Goal: Task Accomplishment & Management: Complete application form

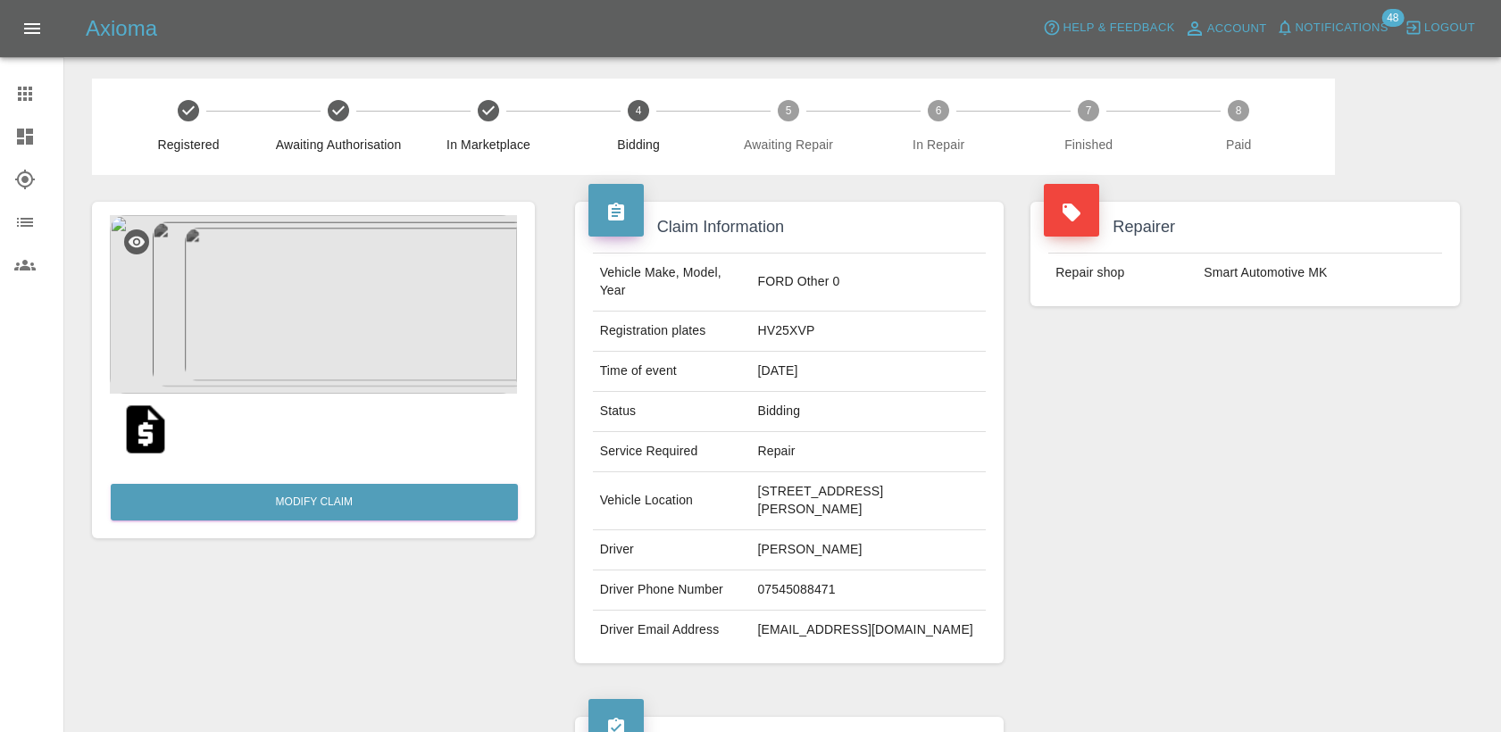
scroll to position [694, 0]
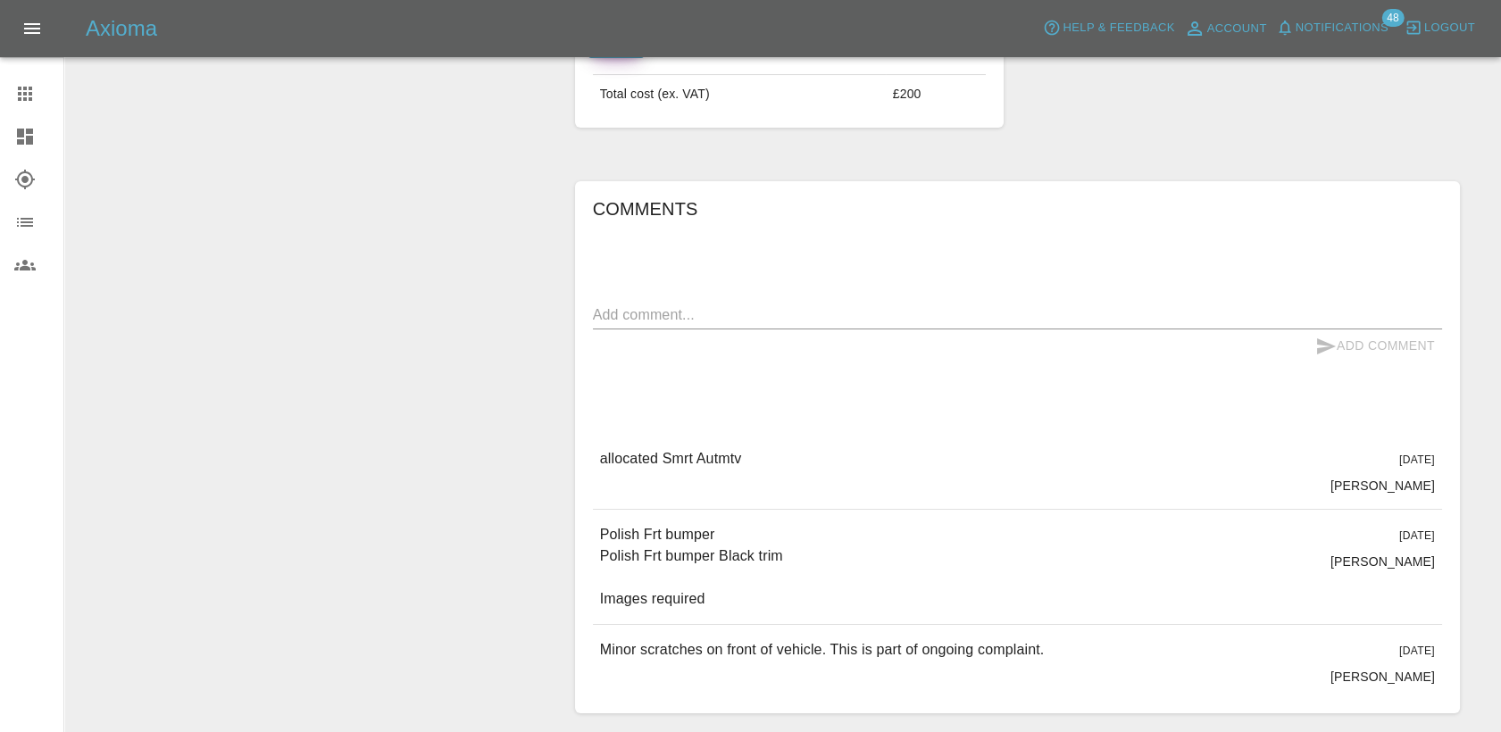
click at [20, 97] on icon at bounding box center [25, 94] width 14 height 14
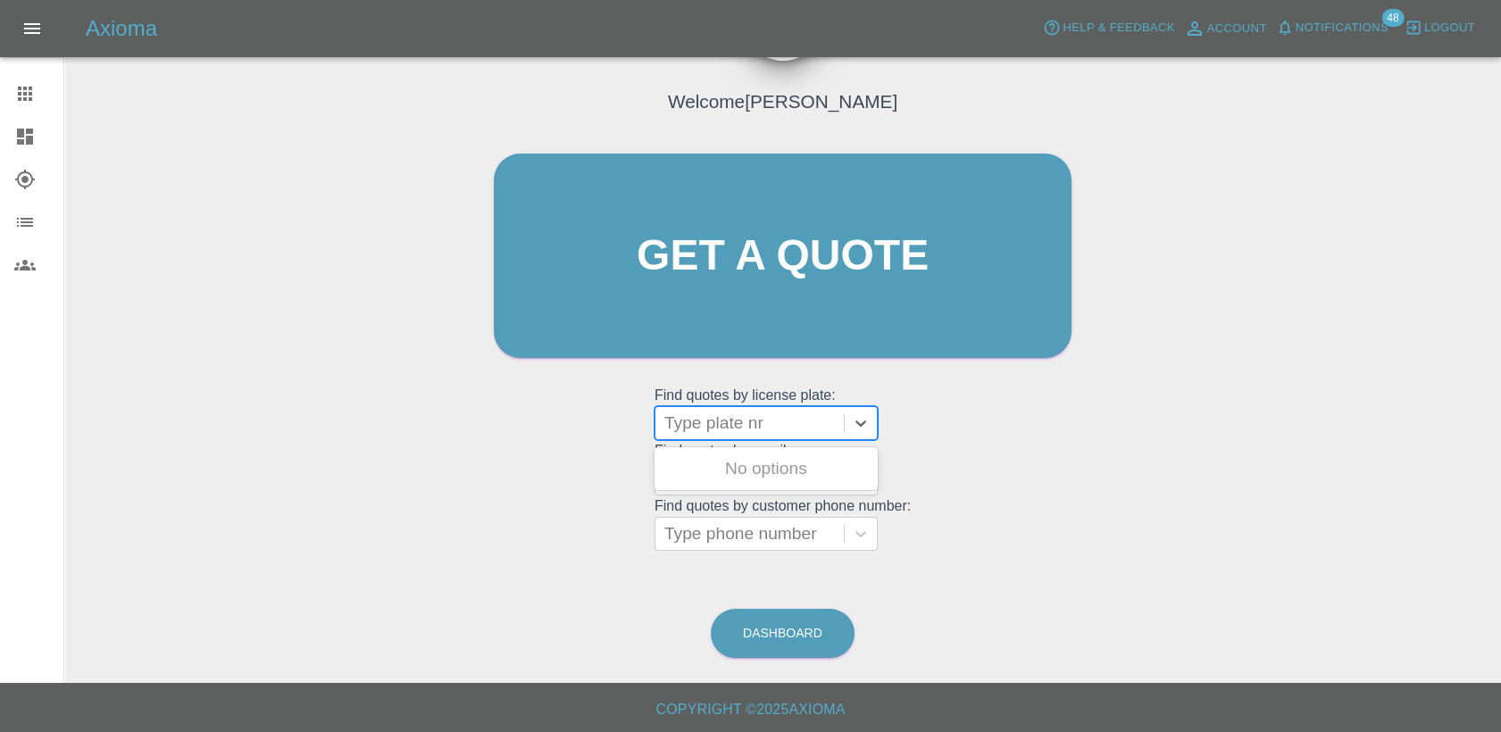
click at [764, 420] on div at bounding box center [749, 423] width 171 height 25
paste input "HN25WXF"
type input "HN25WXF"
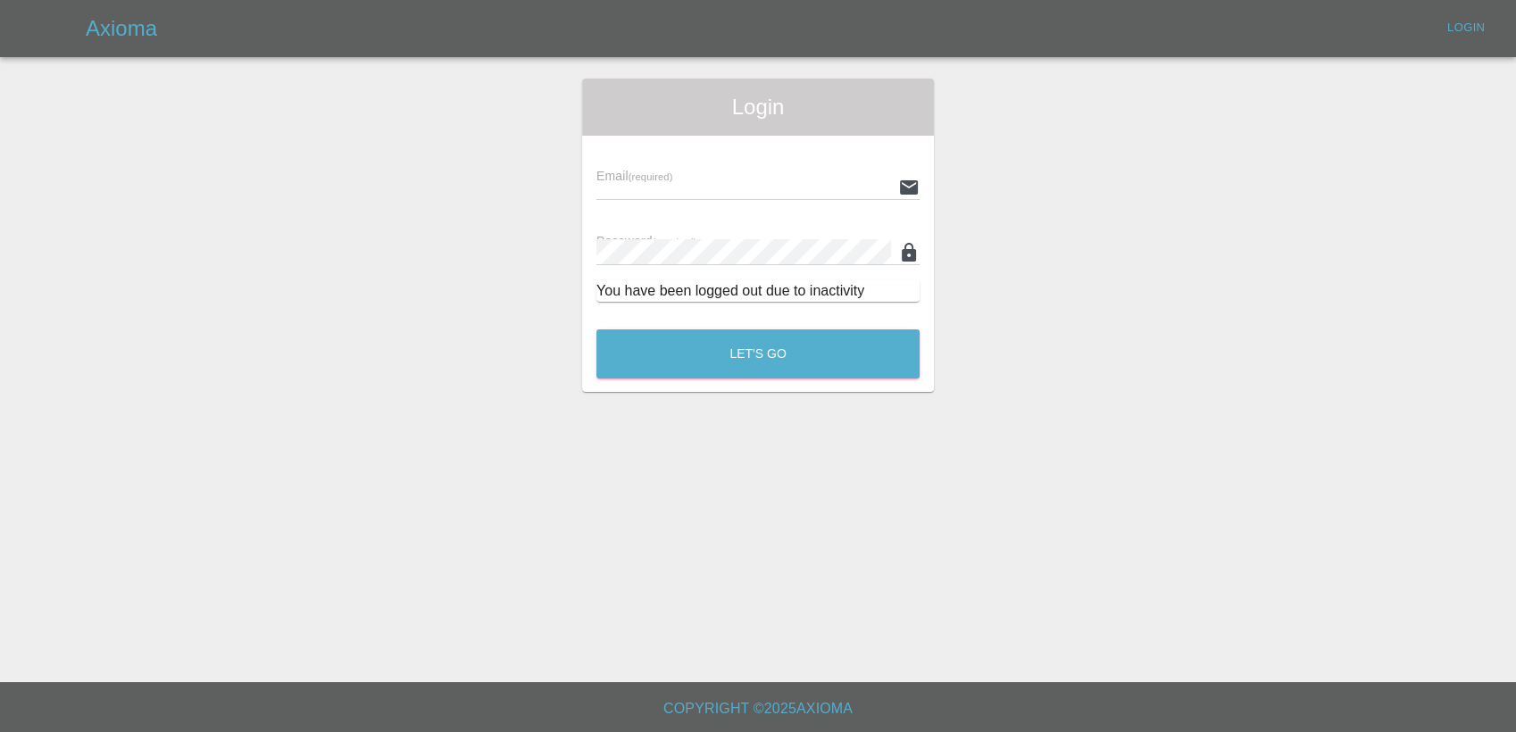
type input "[PERSON_NAME][EMAIL_ADDRESS][PERSON_NAME][DOMAIN_NAME]"
click at [754, 345] on button "Let's Go" at bounding box center [757, 353] width 323 height 49
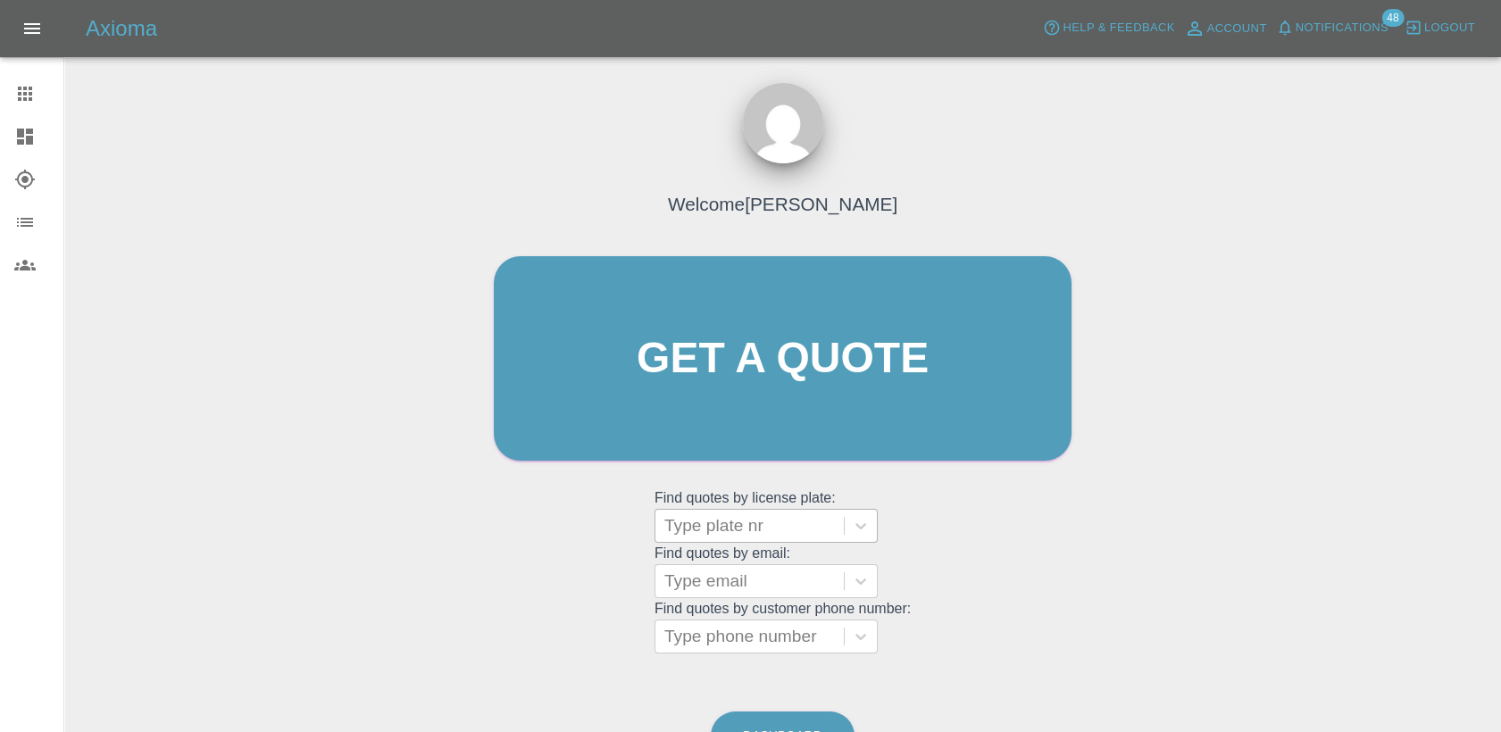
click at [726, 532] on div at bounding box center [749, 525] width 171 height 25
paste input "HN25WXF"
type input "HN25WXF"
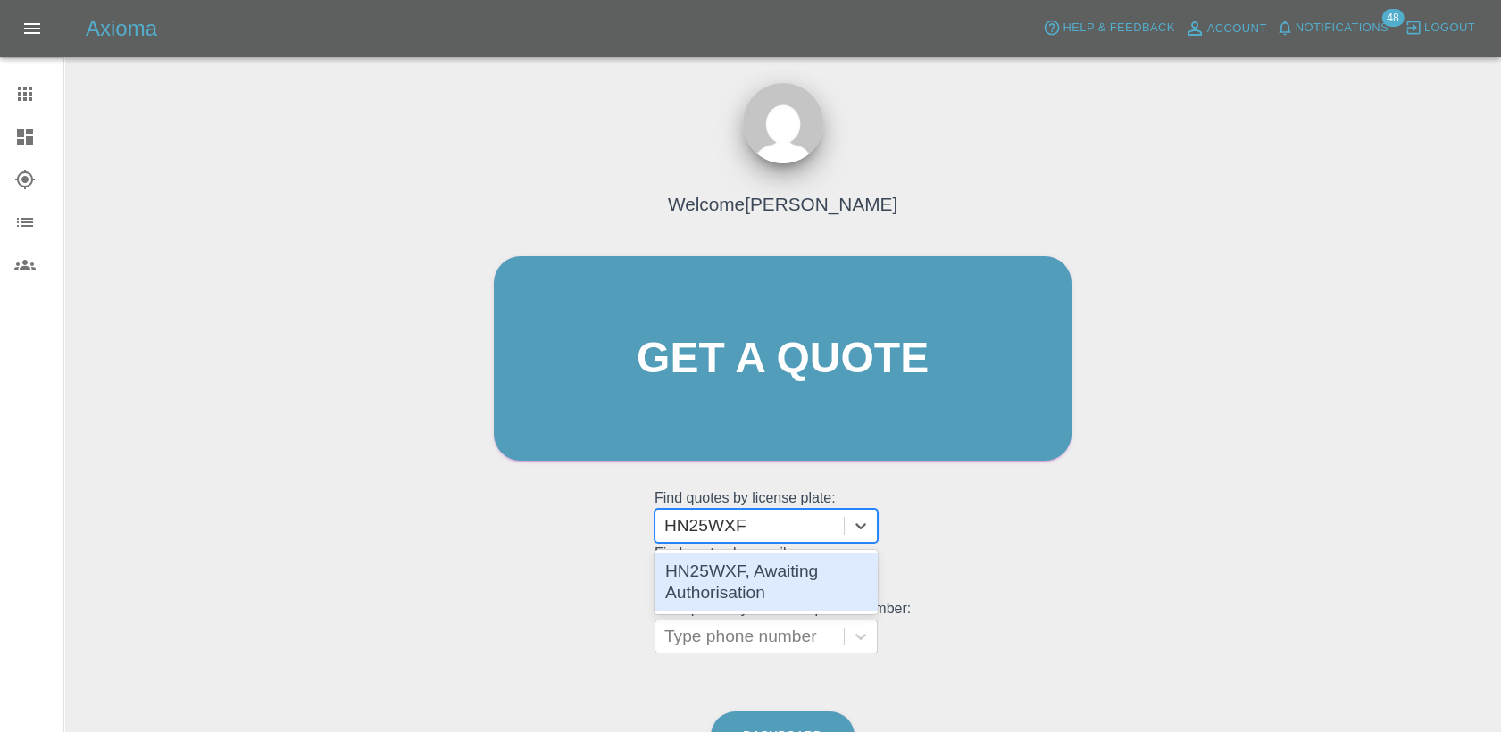
click at [732, 570] on div "HN25WXF, Awaiting Authorisation" at bounding box center [766, 582] width 223 height 57
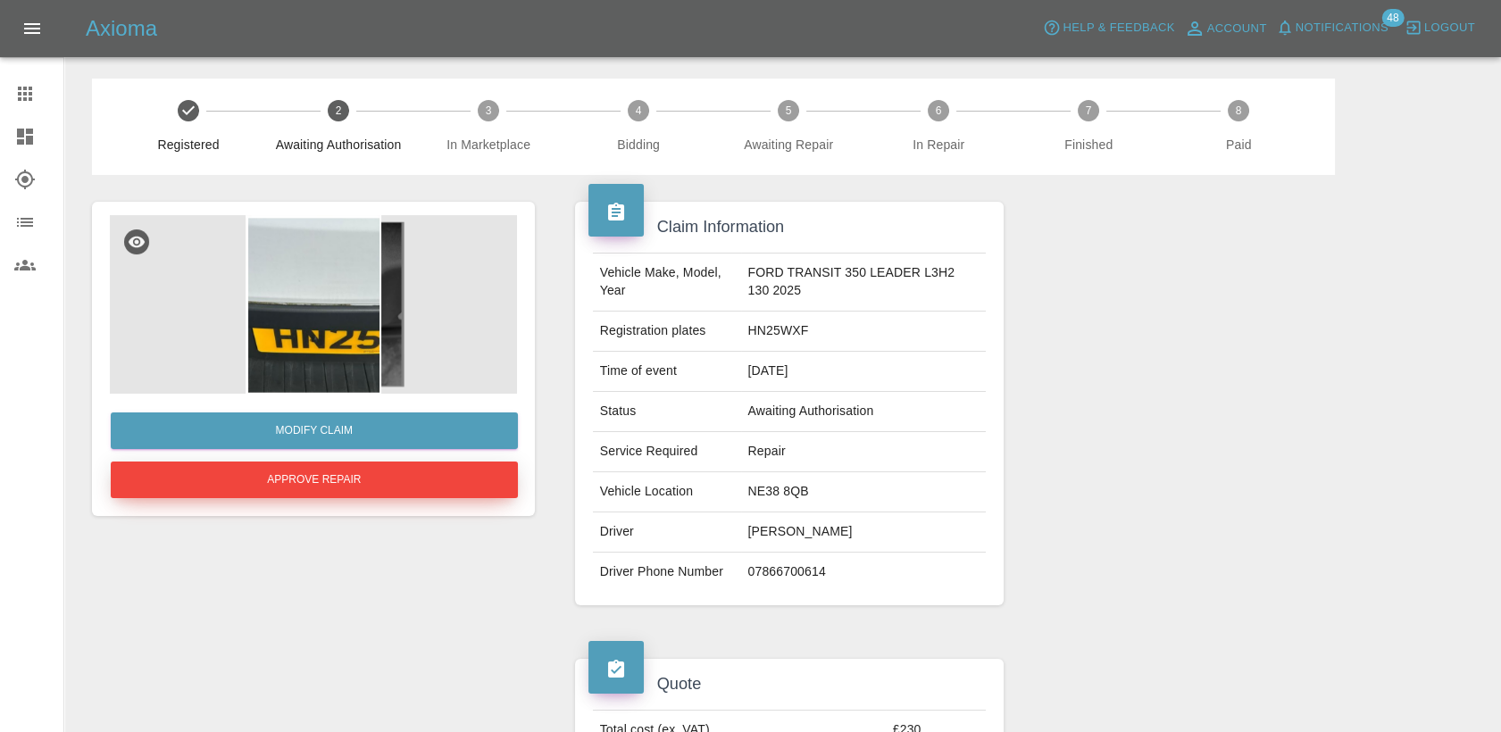
click at [401, 477] on button "Approve Repair" at bounding box center [314, 480] width 407 height 37
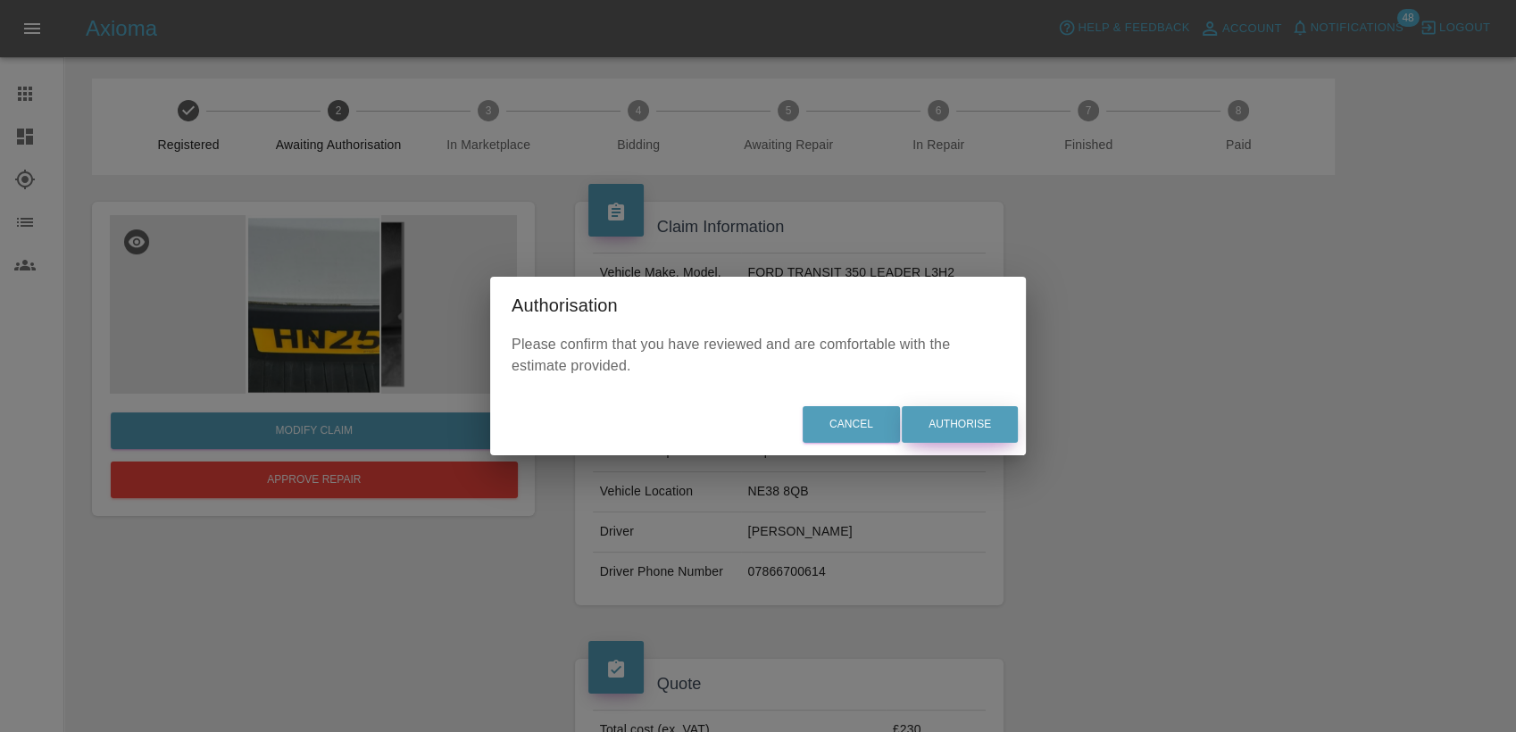
click at [939, 428] on button "Authorise" at bounding box center [960, 424] width 116 height 37
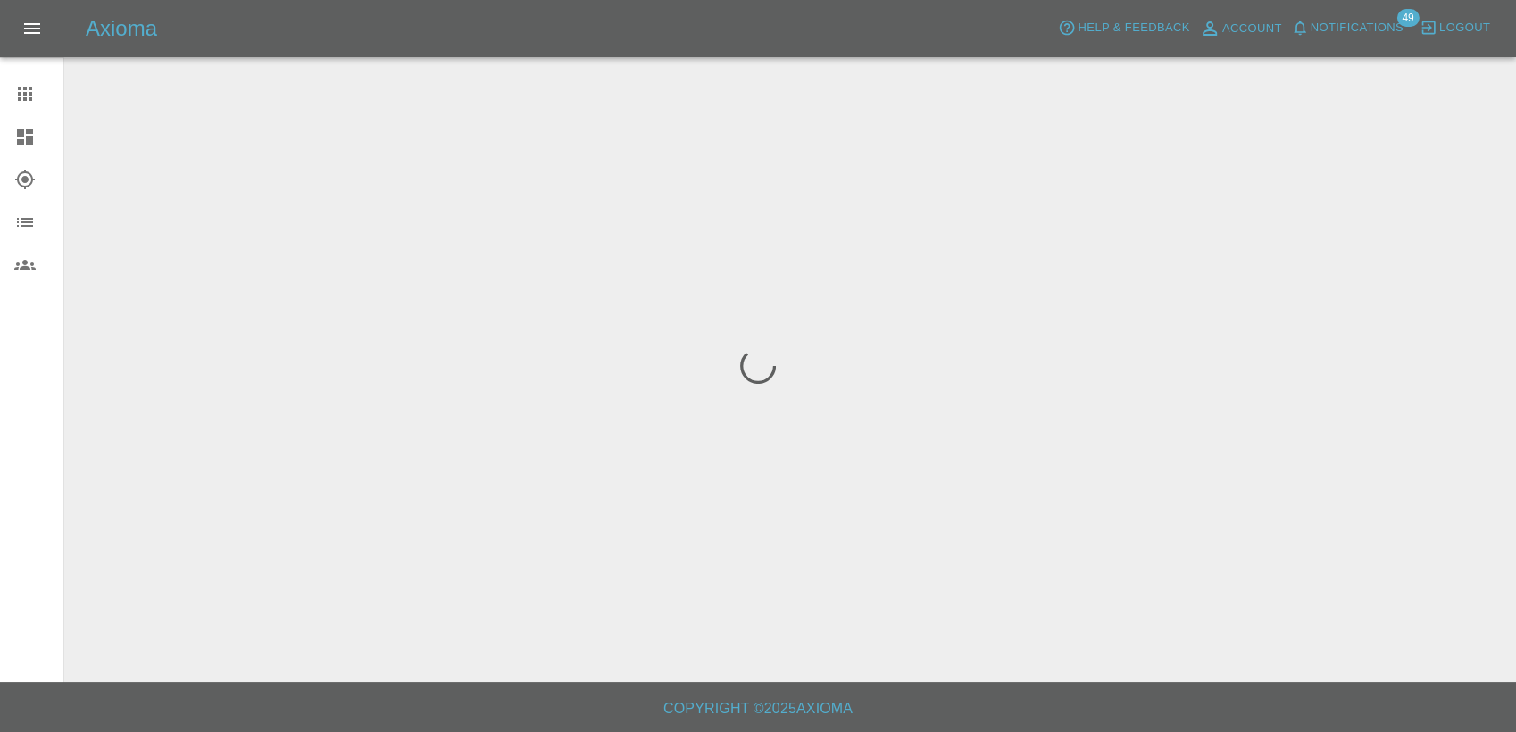
click at [772, 649] on div at bounding box center [758, 366] width 1516 height 732
